Goal: Task Accomplishment & Management: Manage account settings

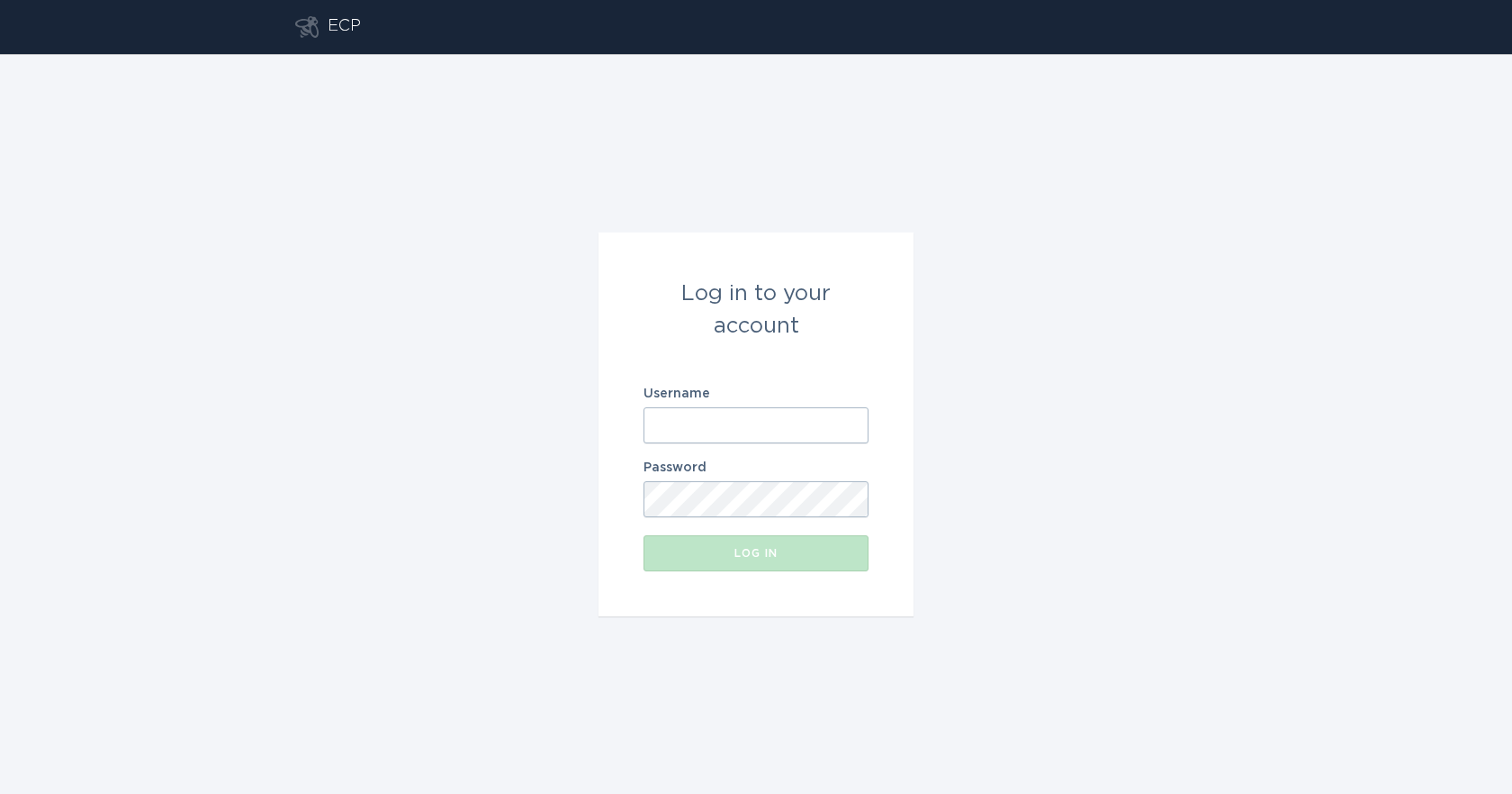
type input "[EMAIL_ADDRESS][DOMAIN_NAME]"
click at [777, 480] on div "Password" at bounding box center [756, 489] width 225 height 56
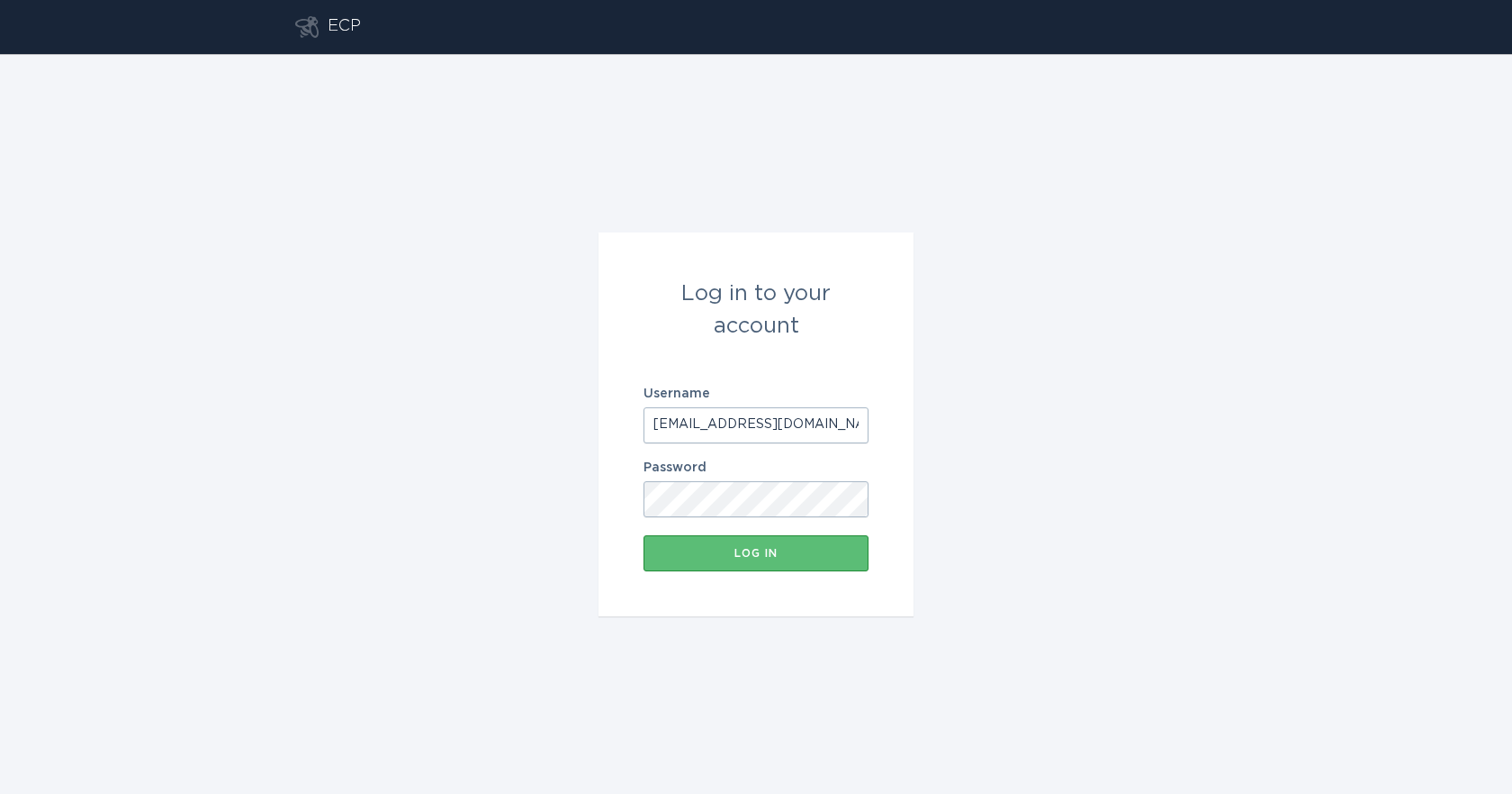
click at [737, 572] on form "Log in to your account Username [EMAIL_ADDRESS][DOMAIN_NAME] Password Log in" at bounding box center [756, 425] width 315 height 384
click at [768, 553] on div "Log in" at bounding box center [756, 553] width 207 height 11
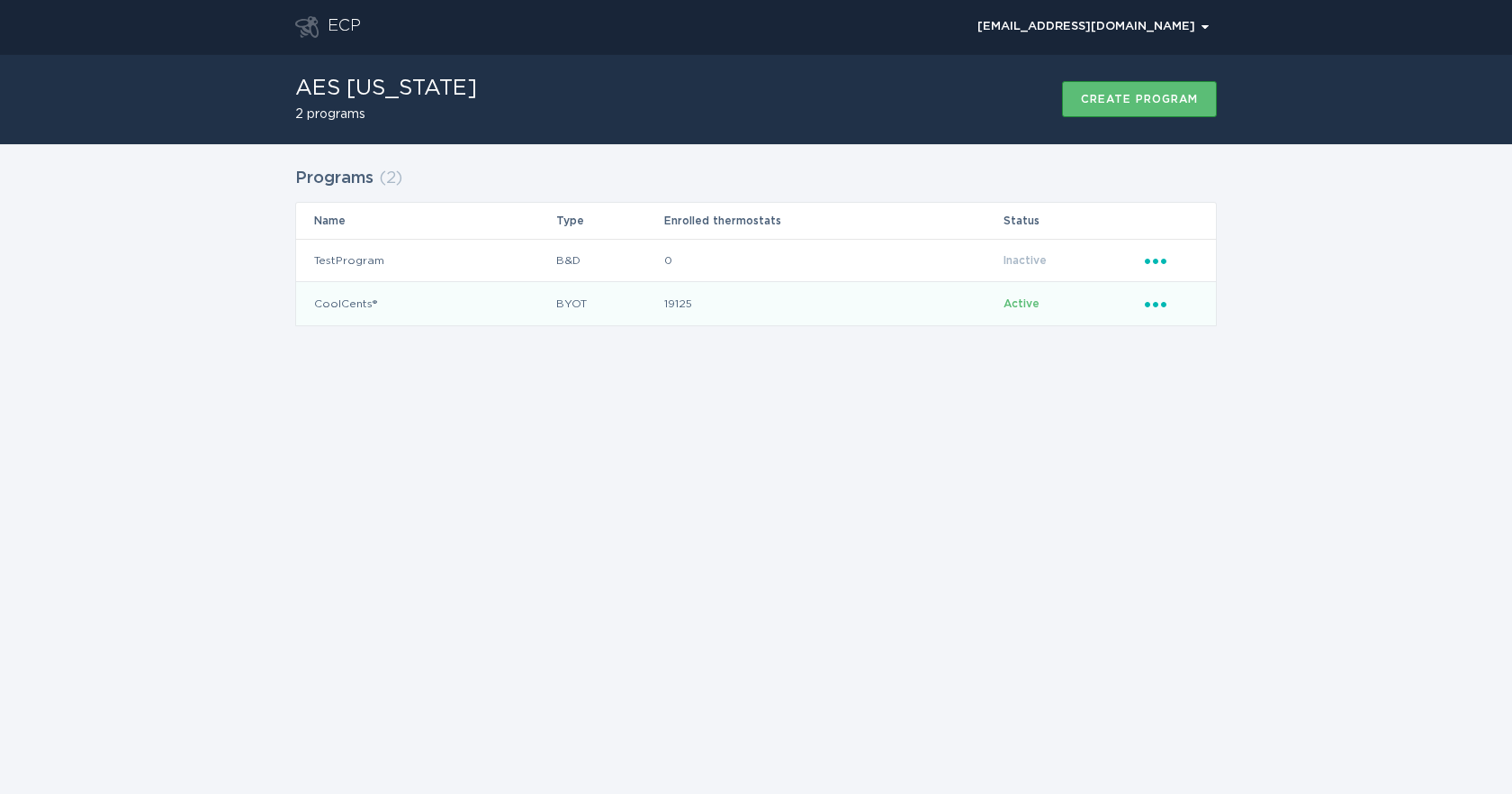
click at [1159, 303] on icon "Ellipsis" at bounding box center [1157, 301] width 25 height 16
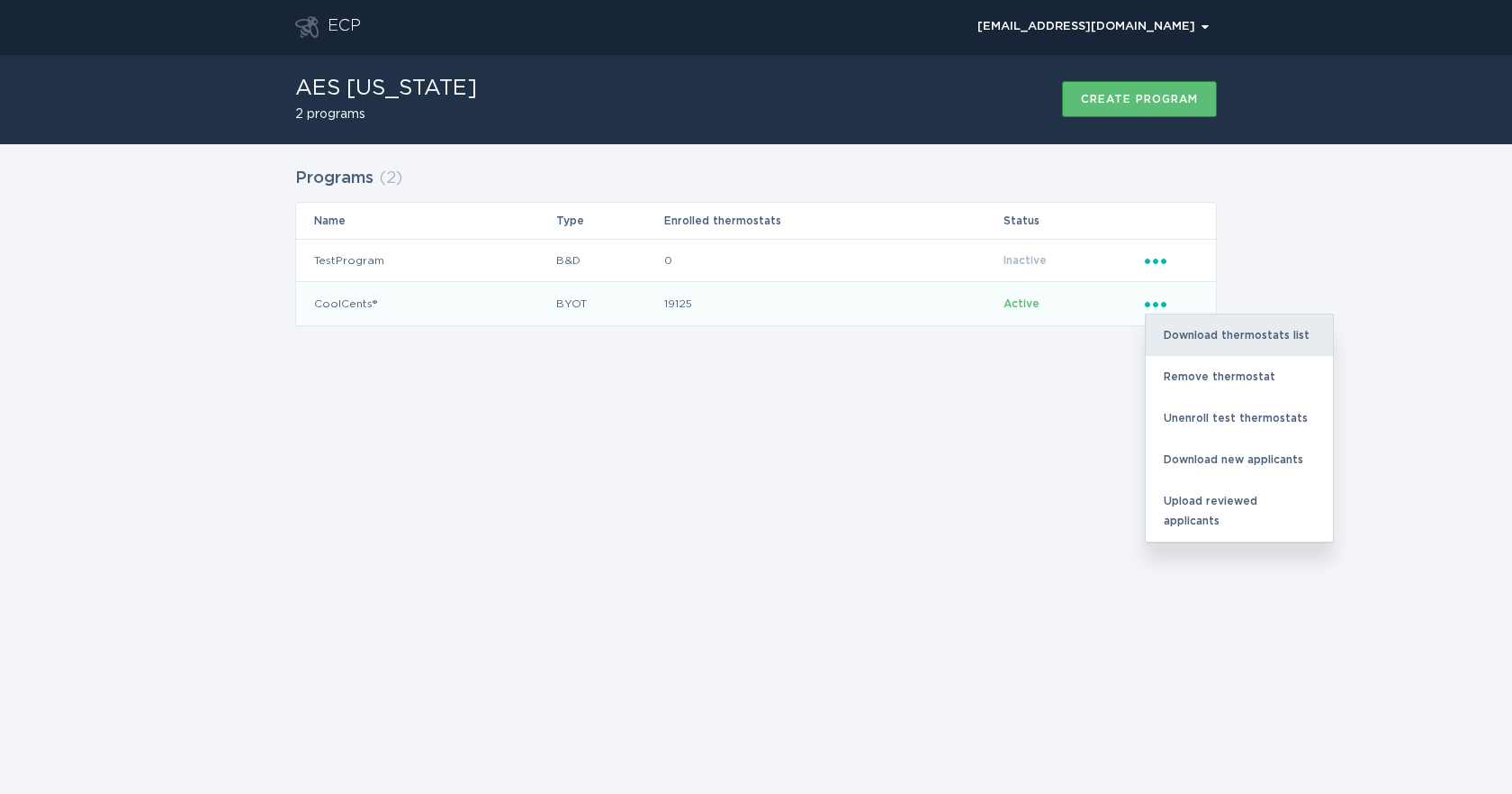
click at [1204, 334] on div "Download thermostats list" at bounding box center [1239, 335] width 187 height 42
click at [1185, 327] on div "Download thermostats list" at bounding box center [1239, 335] width 187 height 42
